Goal: Task Accomplishment & Management: Manage account settings

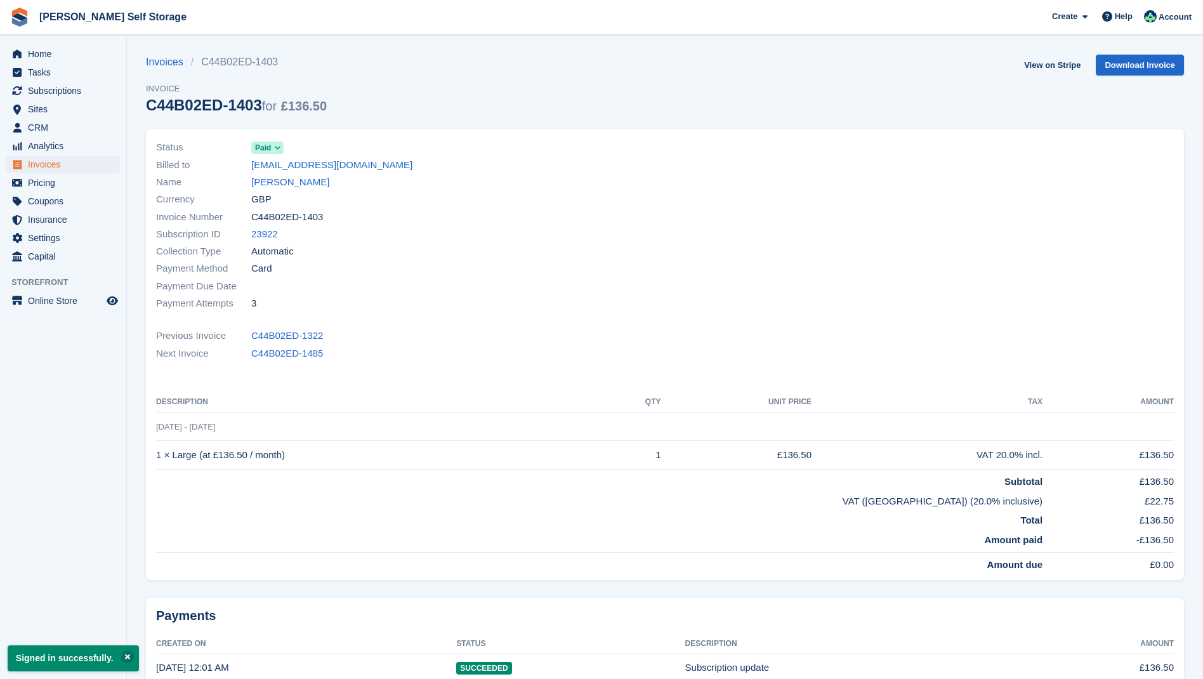
click at [130, 655] on button at bounding box center [127, 656] width 13 height 13
click at [58, 93] on span "Subscriptions" at bounding box center [66, 91] width 76 height 18
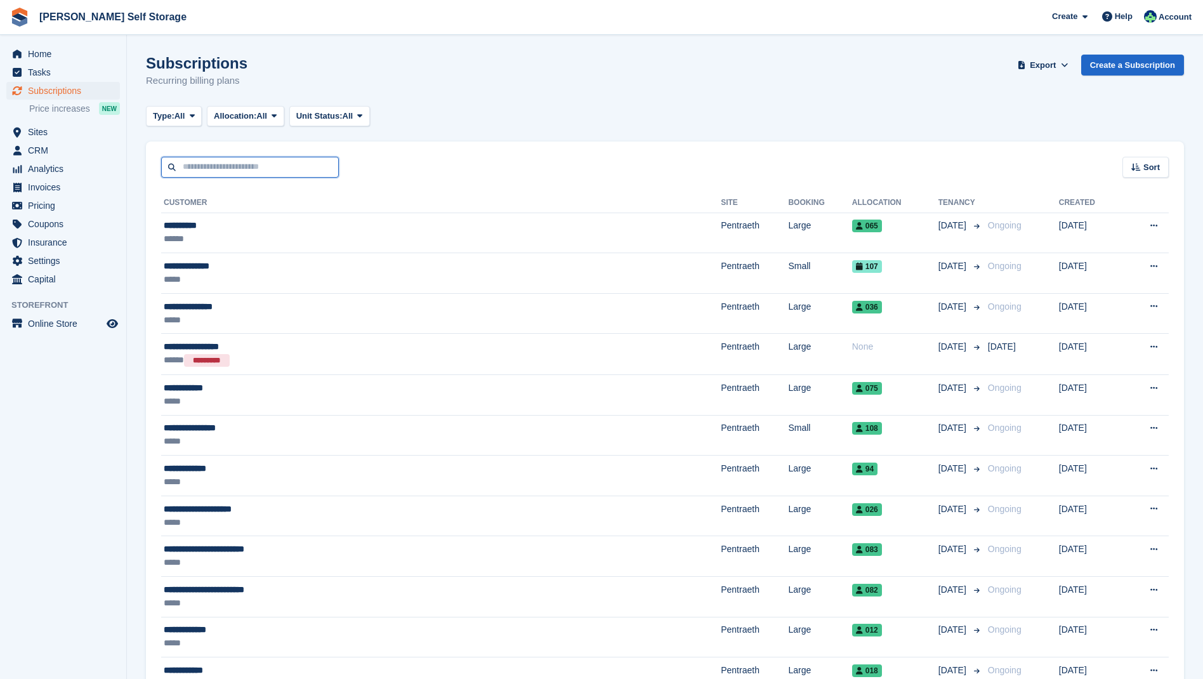
click at [295, 159] on input "text" at bounding box center [250, 167] width 178 height 21
type input "**"
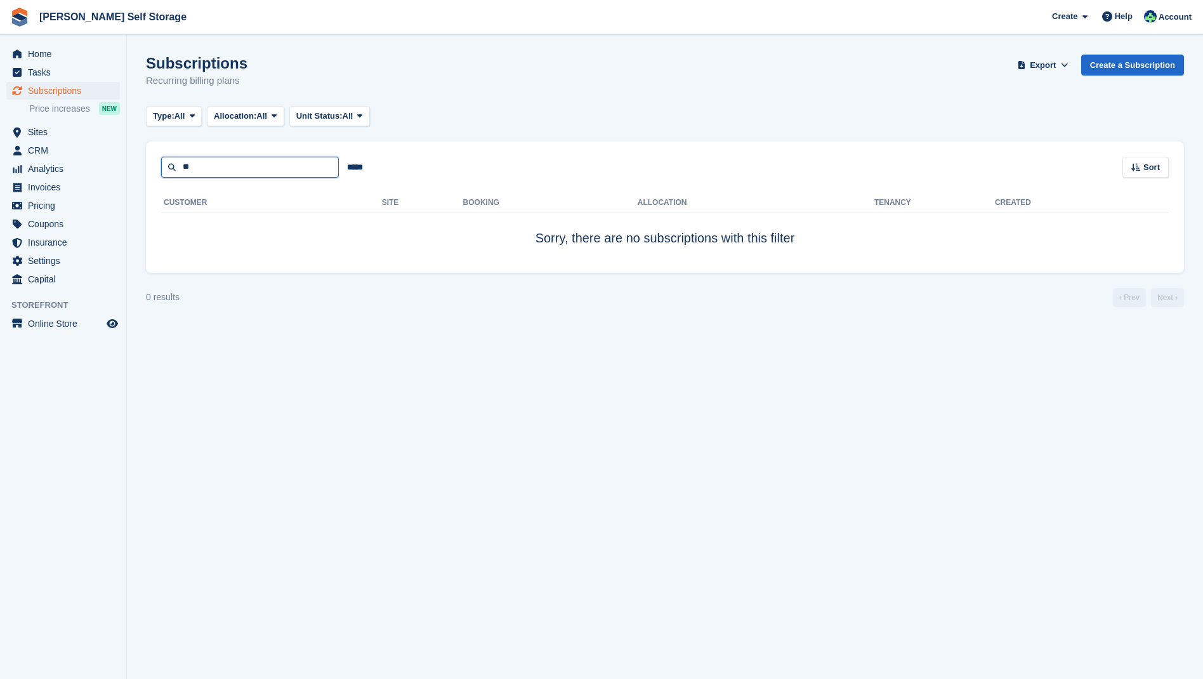
click at [294, 168] on input "**" at bounding box center [250, 167] width 178 height 21
click at [68, 125] on span "Sites" at bounding box center [66, 132] width 76 height 18
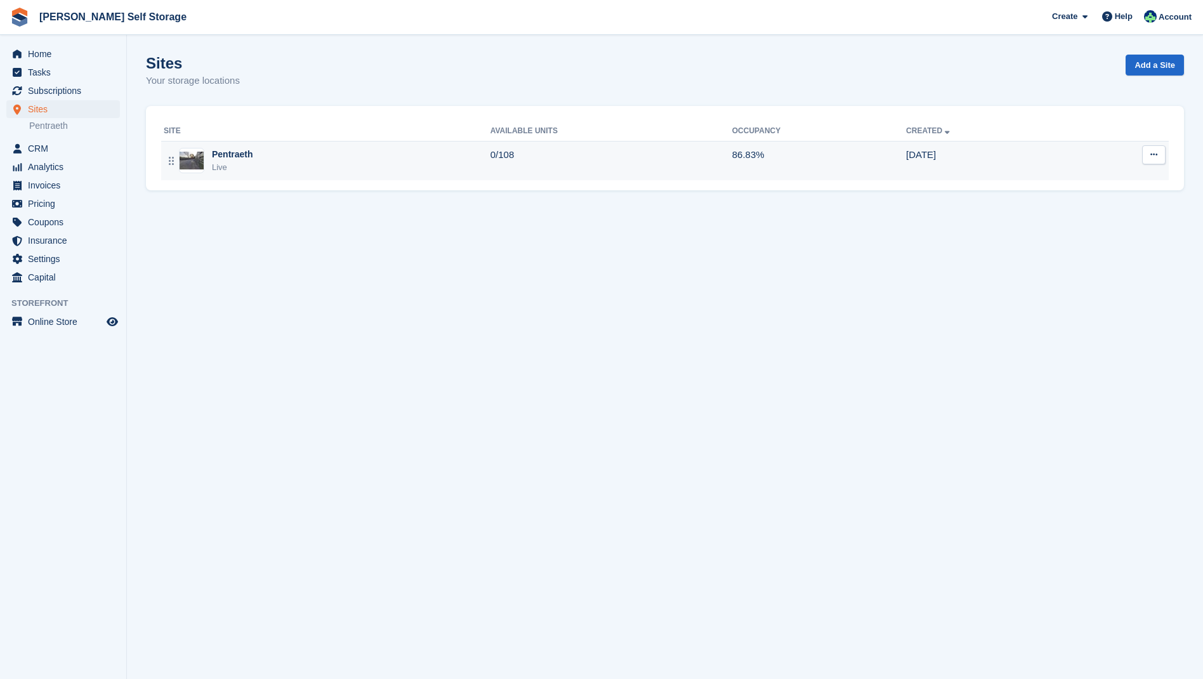
click at [355, 155] on div "Pentraeth Live" at bounding box center [327, 161] width 327 height 26
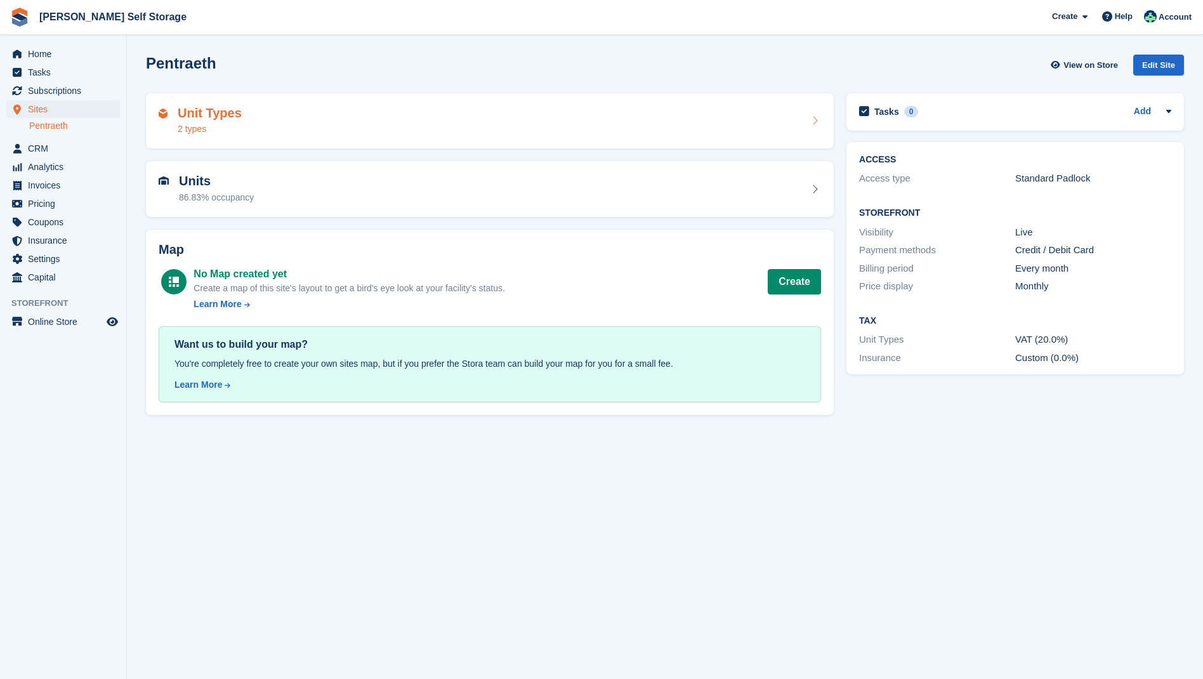
click at [370, 127] on div "Unit Types 2 types" at bounding box center [490, 121] width 662 height 30
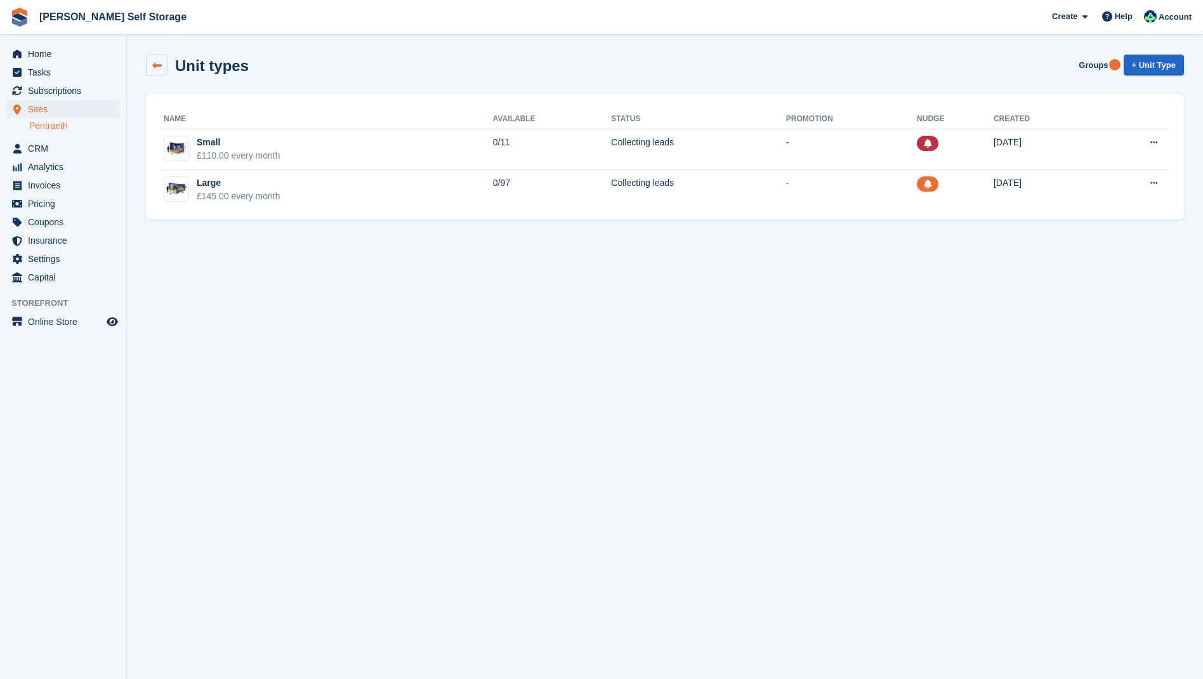
click at [155, 65] on icon at bounding box center [157, 66] width 10 height 10
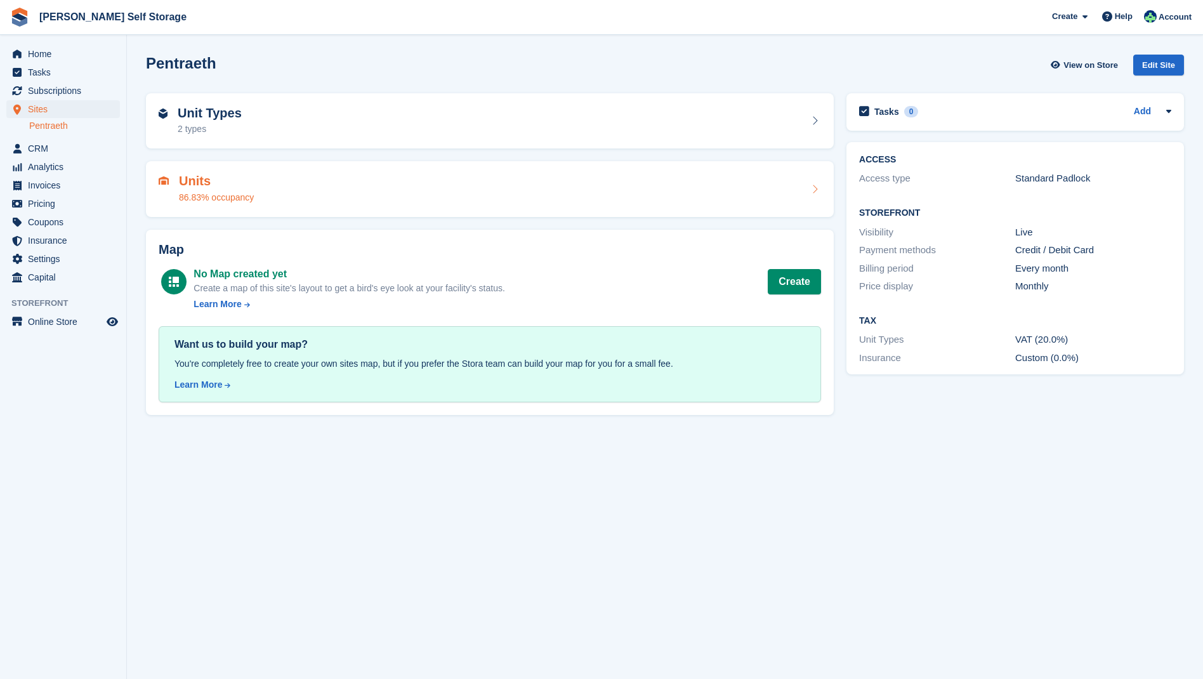
click at [353, 199] on div "Units 86.83% occupancy" at bounding box center [490, 189] width 662 height 30
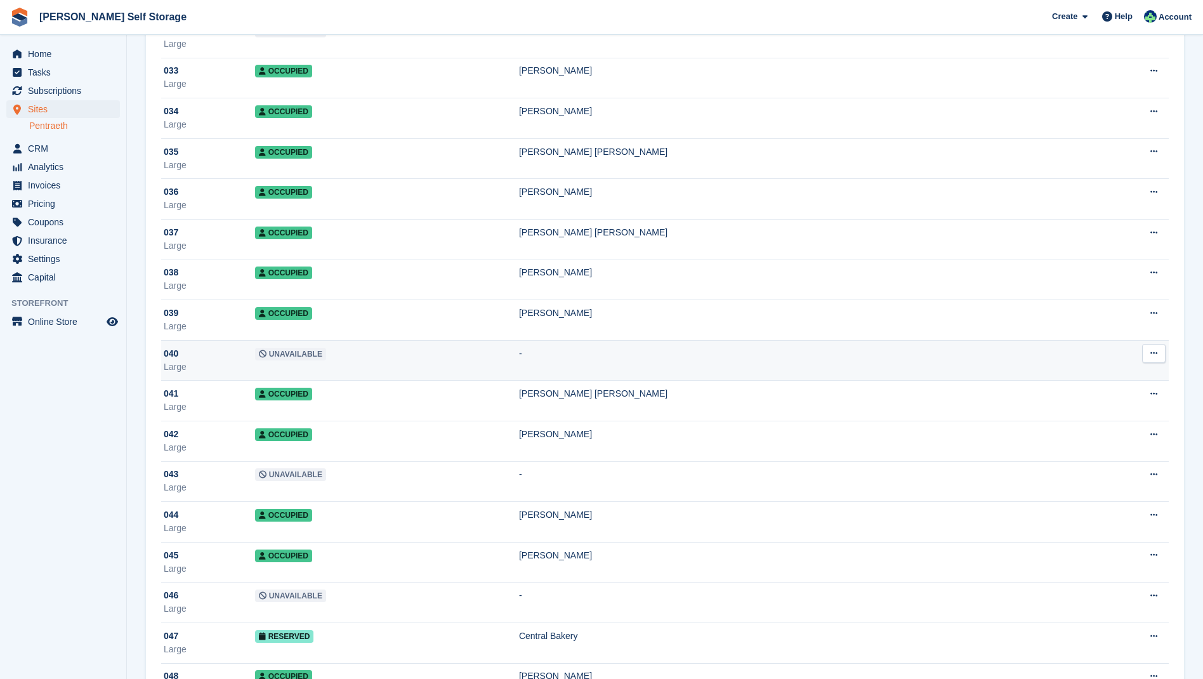
scroll to position [1398, 0]
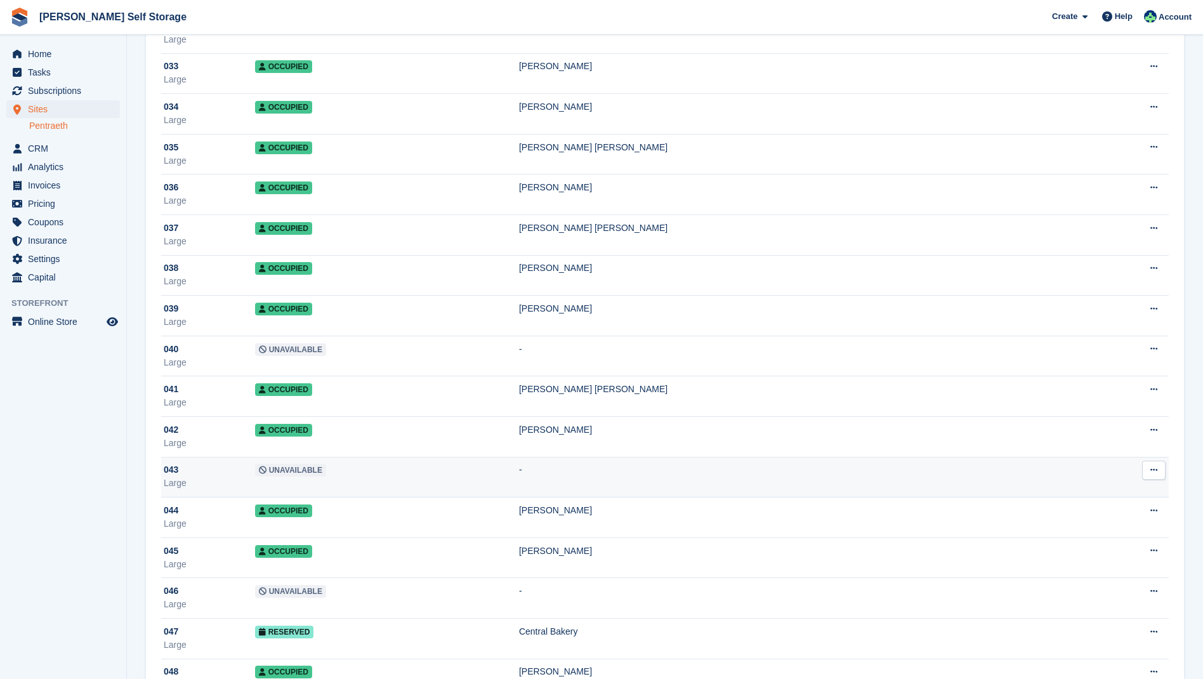
click at [480, 468] on td "Unavailable" at bounding box center [387, 477] width 264 height 41
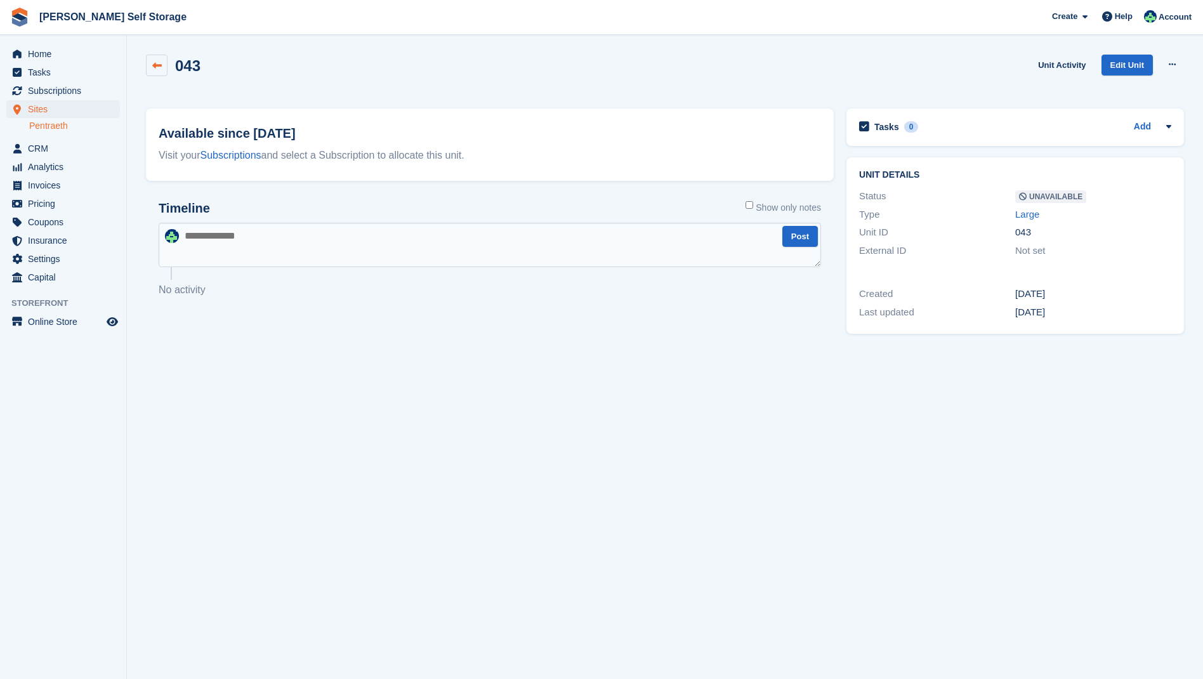
click at [158, 66] on icon at bounding box center [157, 66] width 10 height 10
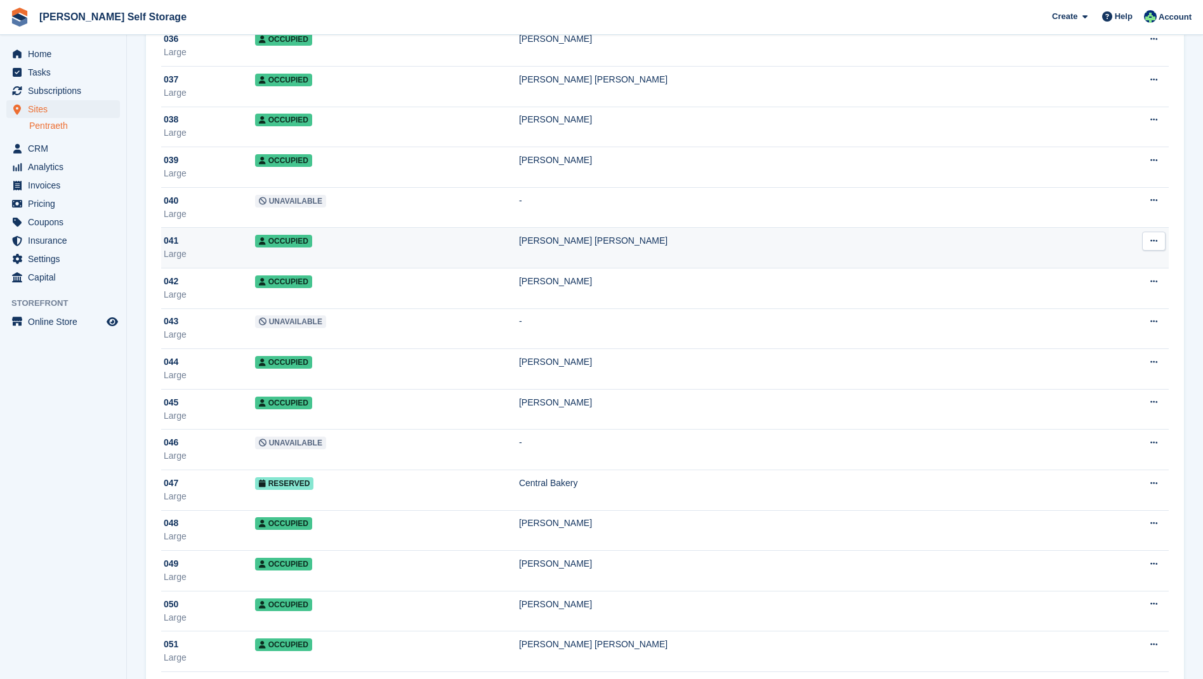
scroll to position [1548, 0]
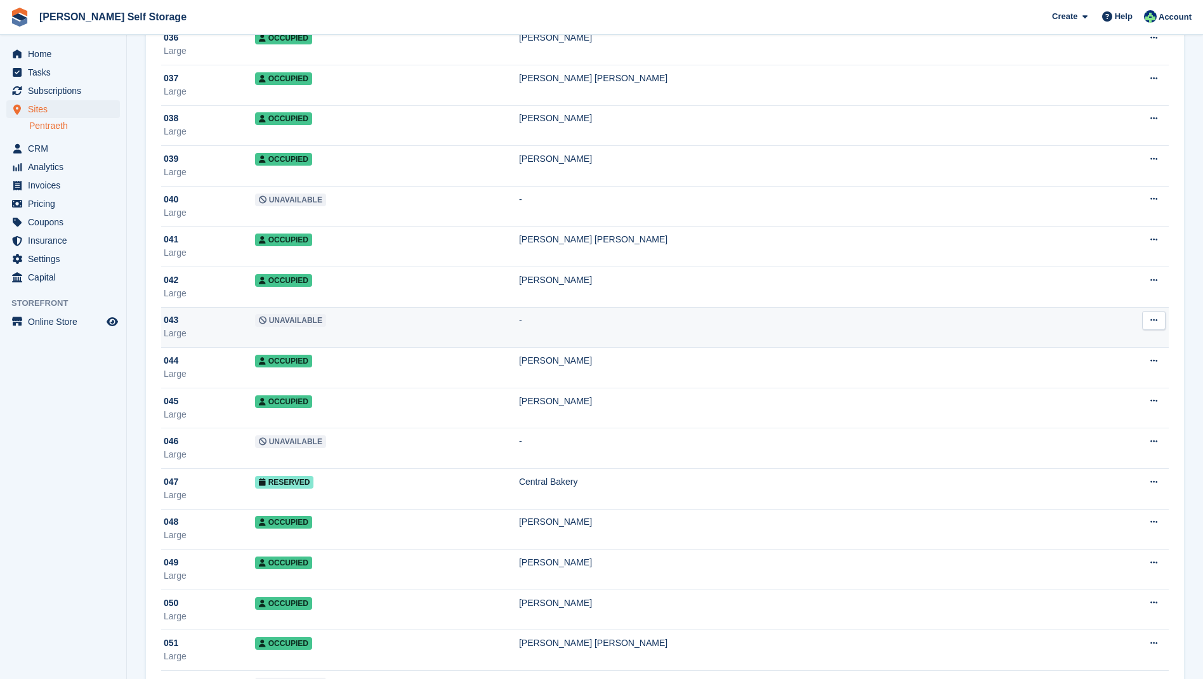
click at [207, 317] on div "043" at bounding box center [209, 319] width 91 height 13
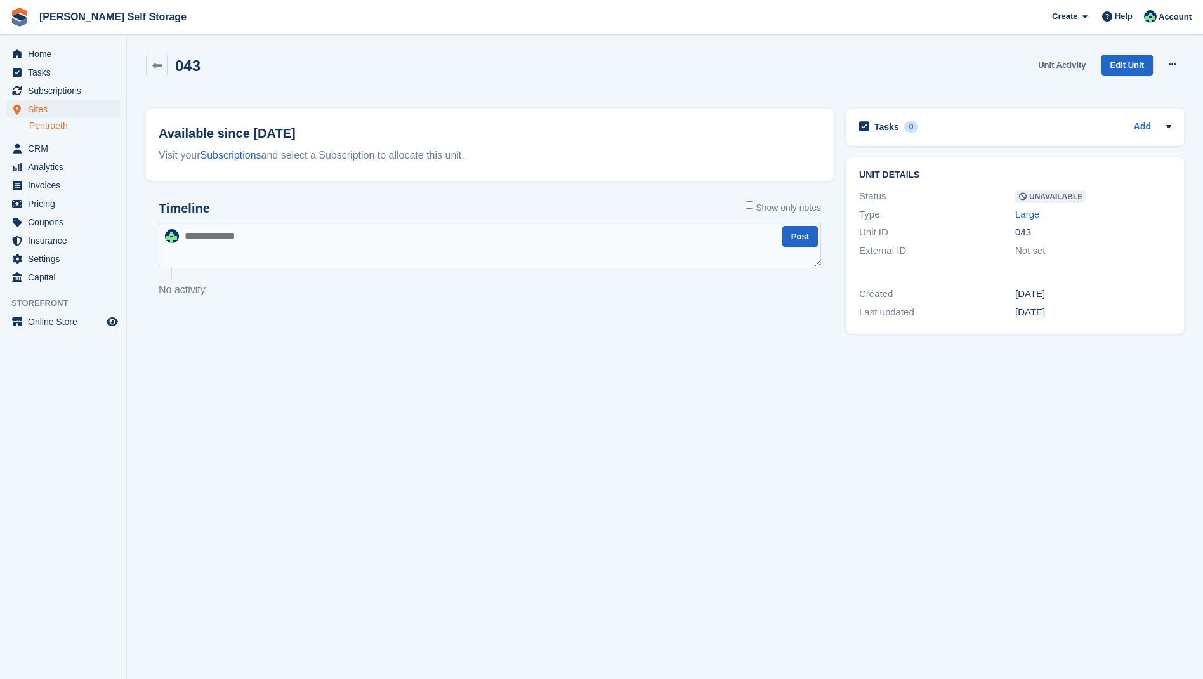
click at [1051, 62] on link "Unit Activity" at bounding box center [1062, 65] width 58 height 21
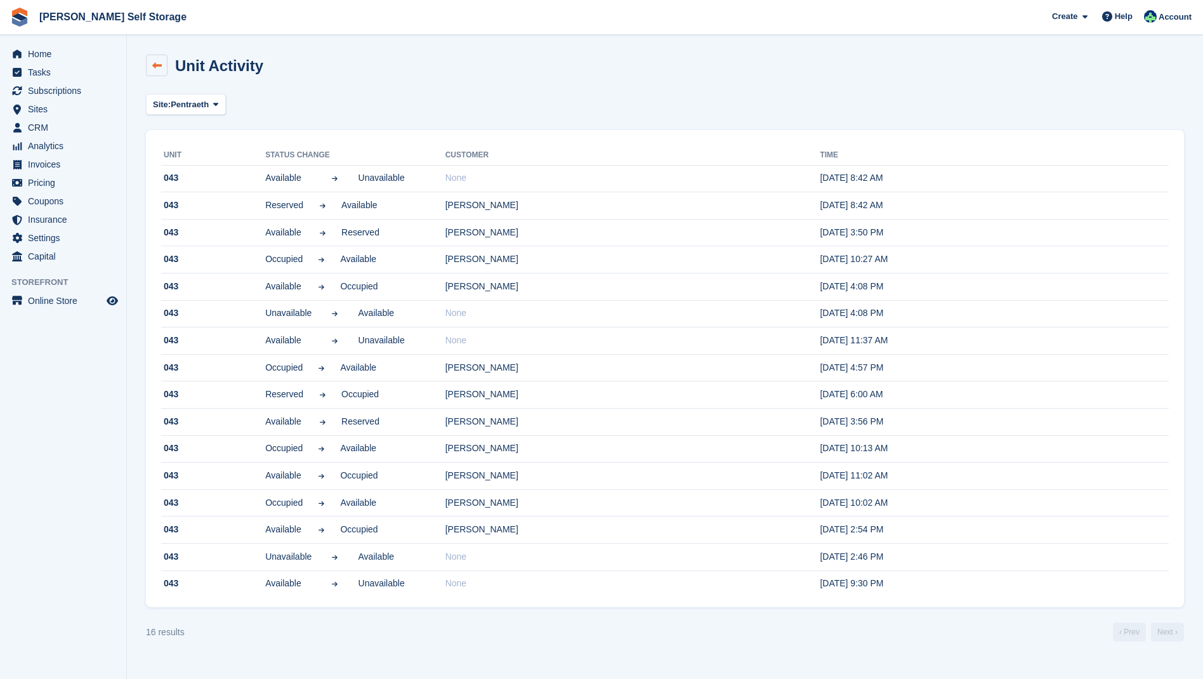
click at [155, 65] on icon at bounding box center [157, 66] width 10 height 10
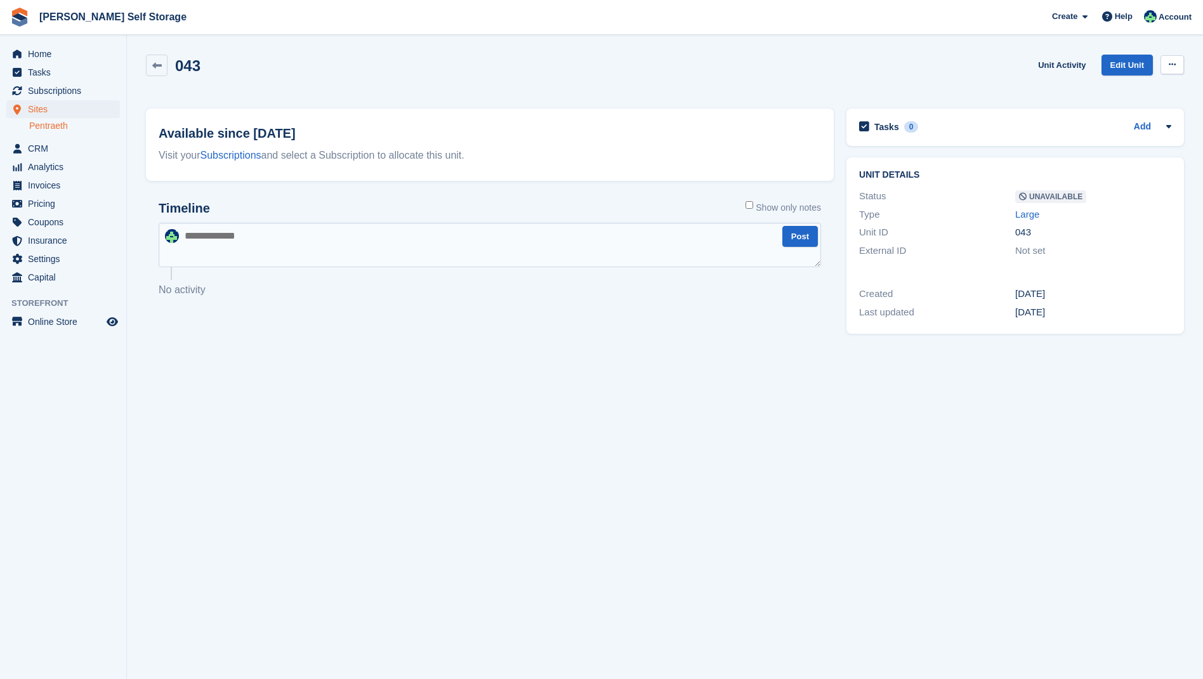
click at [1173, 62] on icon at bounding box center [1172, 64] width 7 height 8
click at [1141, 82] on p "Make Available" at bounding box center [1123, 89] width 110 height 16
click at [1075, 64] on link "Unit Activity" at bounding box center [1062, 65] width 58 height 21
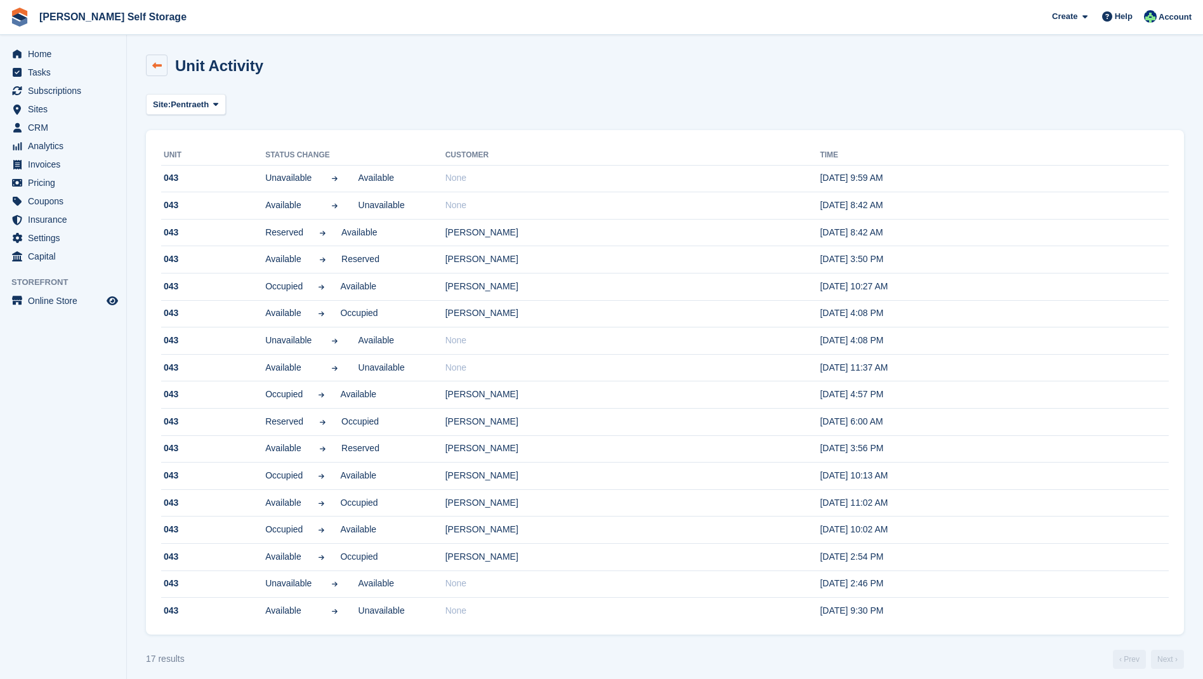
click at [154, 65] on icon at bounding box center [157, 66] width 10 height 10
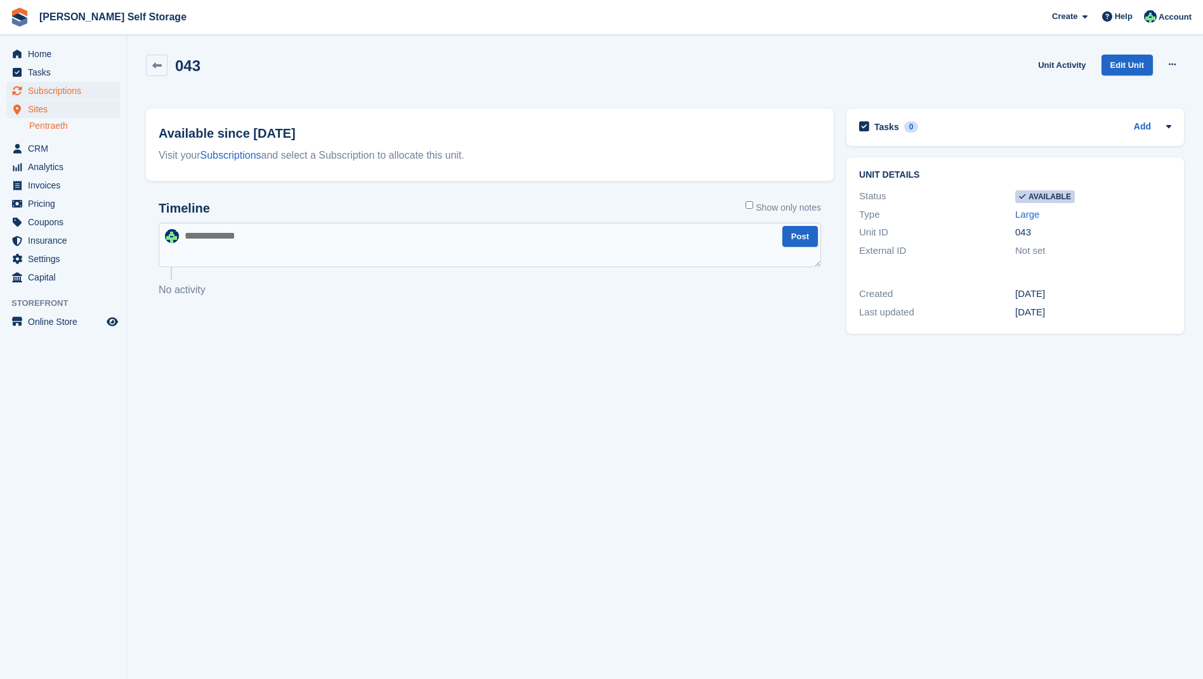
click at [71, 93] on span "Subscriptions" at bounding box center [66, 91] width 76 height 18
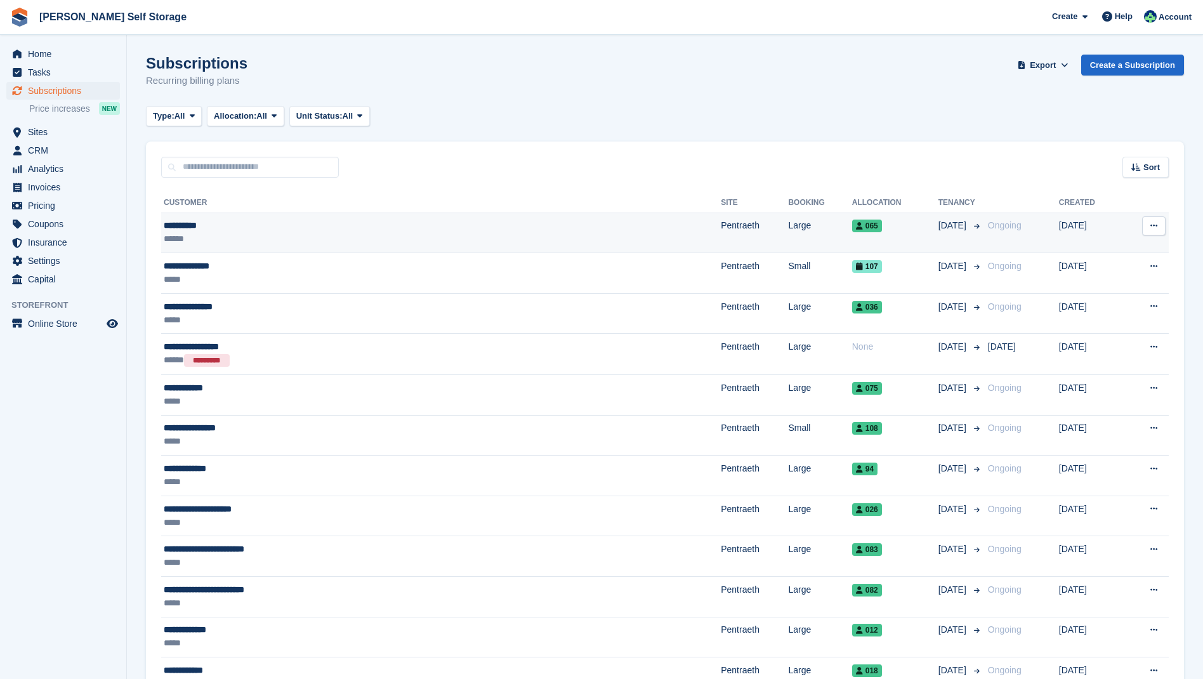
click at [852, 237] on td "065" at bounding box center [895, 233] width 86 height 41
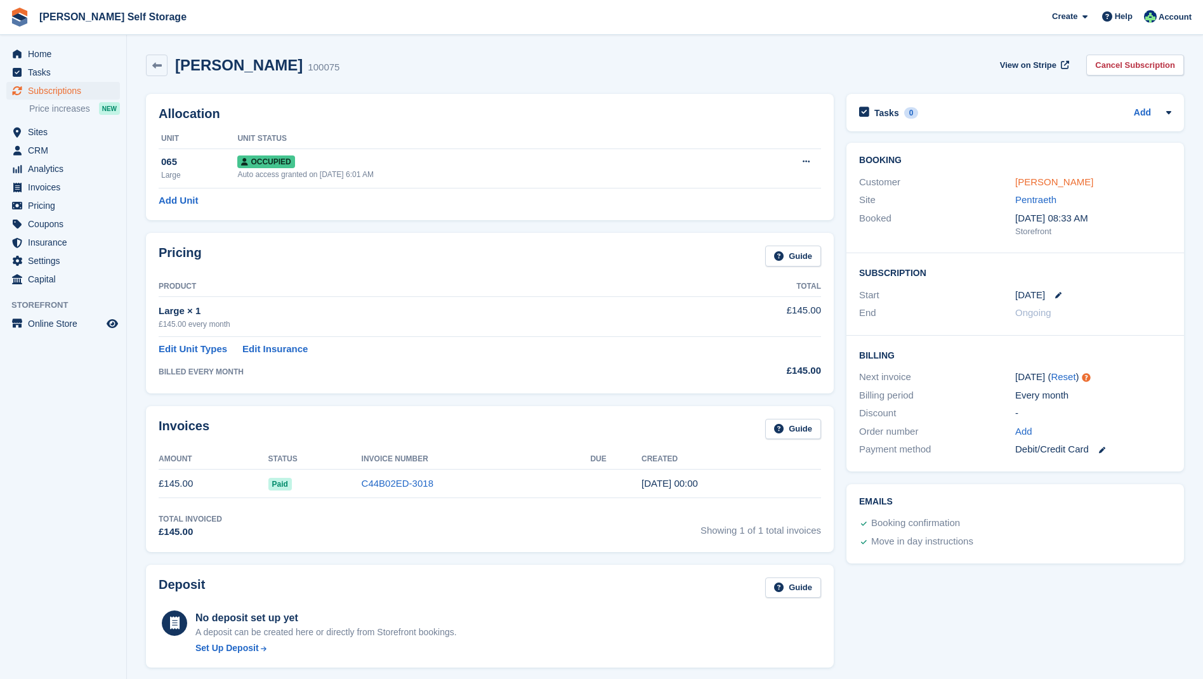
click at [1051, 181] on link "Dave Jones" at bounding box center [1054, 181] width 78 height 11
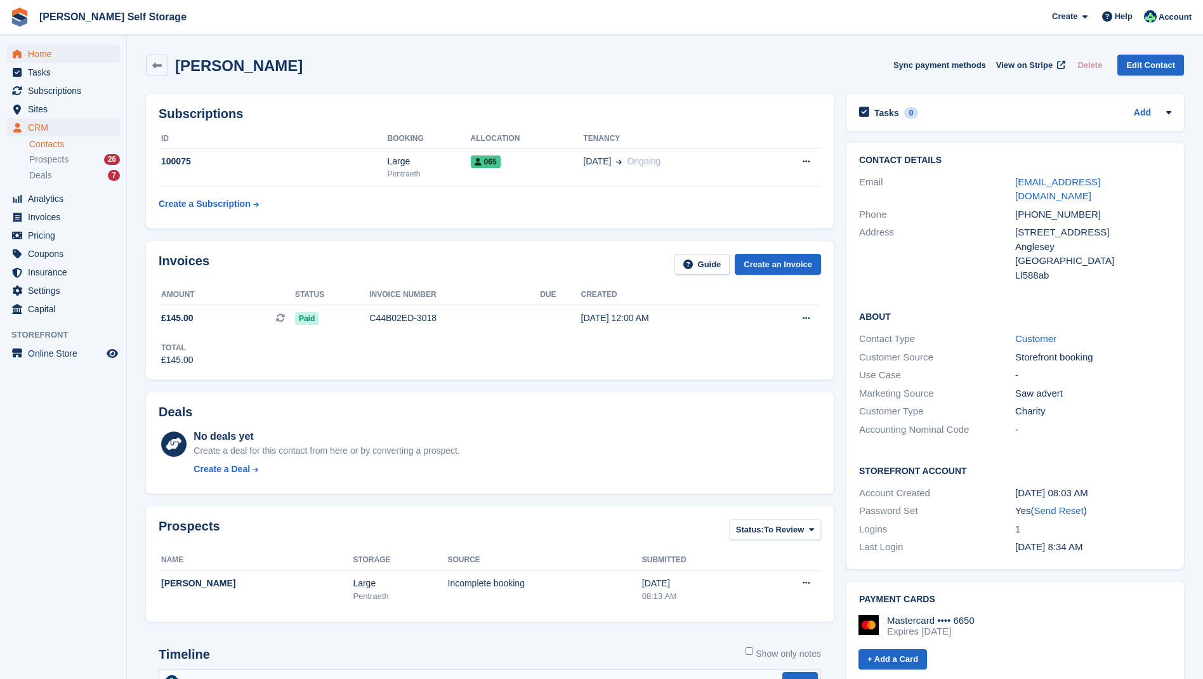
click at [45, 55] on span "Home" at bounding box center [66, 54] width 76 height 18
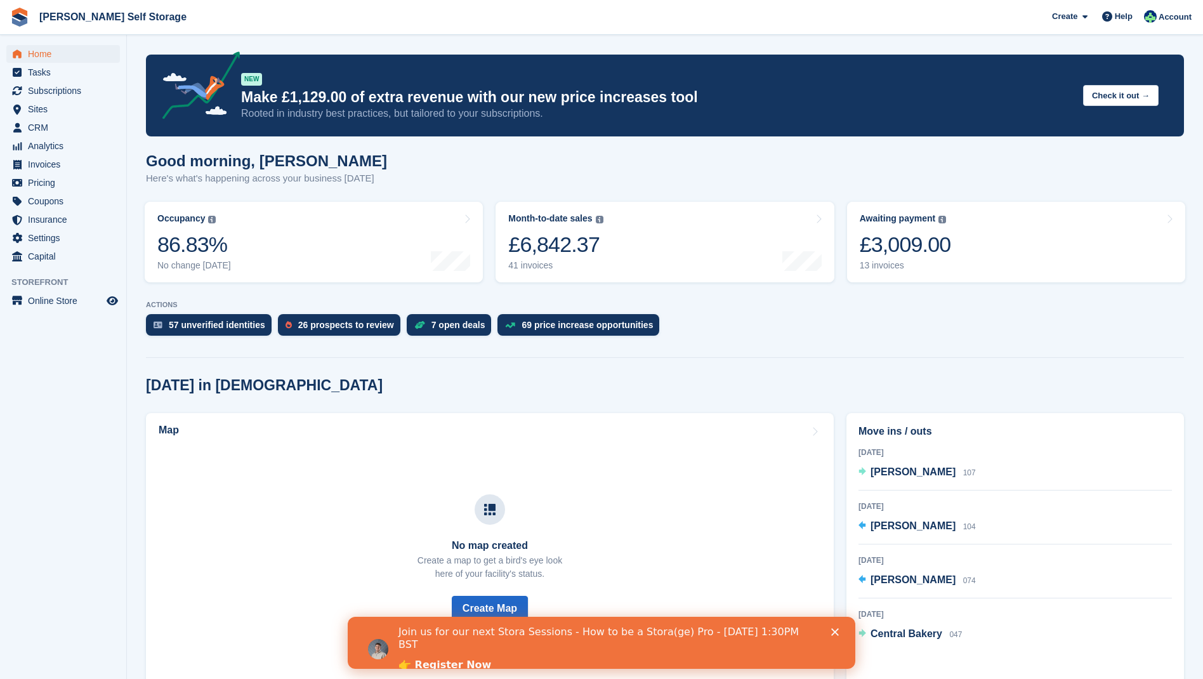
click at [836, 631] on polygon "Close" at bounding box center [835, 632] width 8 height 8
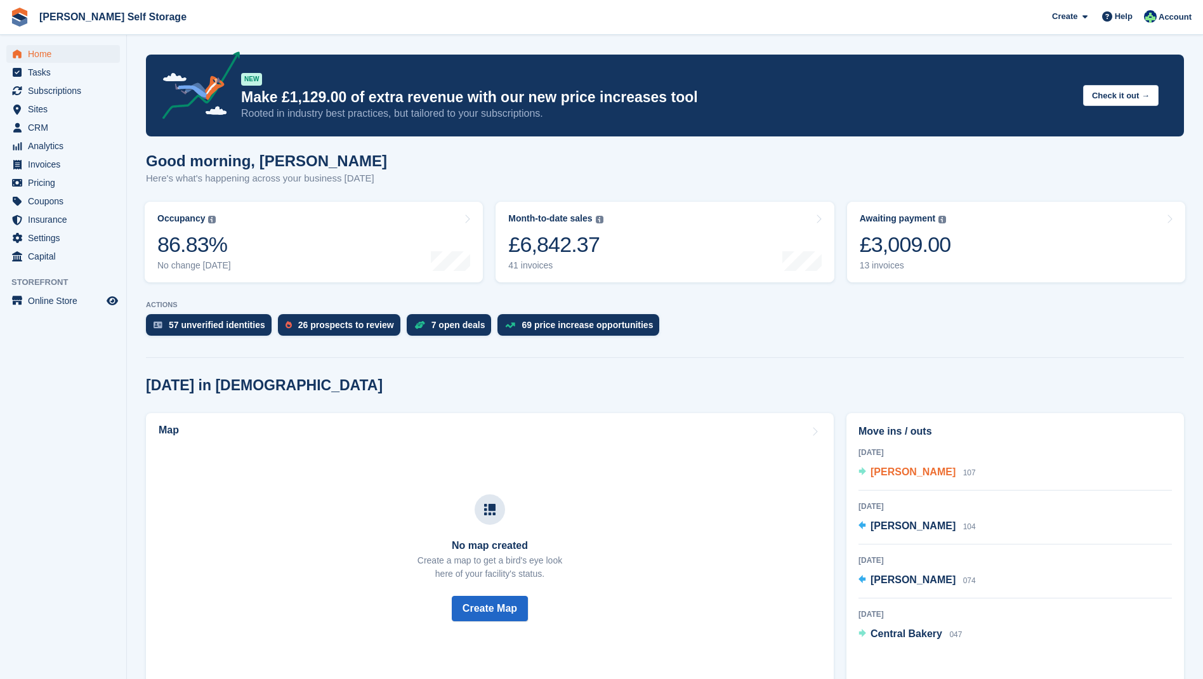
click at [915, 472] on span "[PERSON_NAME]" at bounding box center [913, 471] width 85 height 11
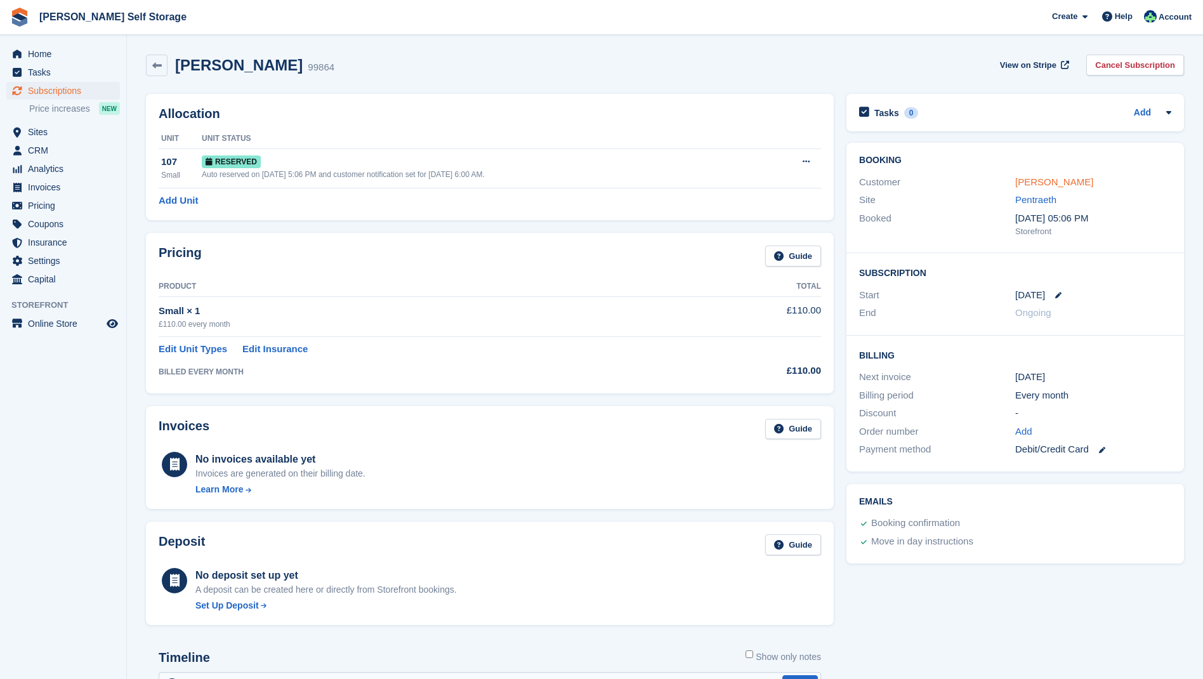
click at [1047, 181] on link "[PERSON_NAME]" at bounding box center [1054, 181] width 78 height 11
